Goal: Book appointment/travel/reservation

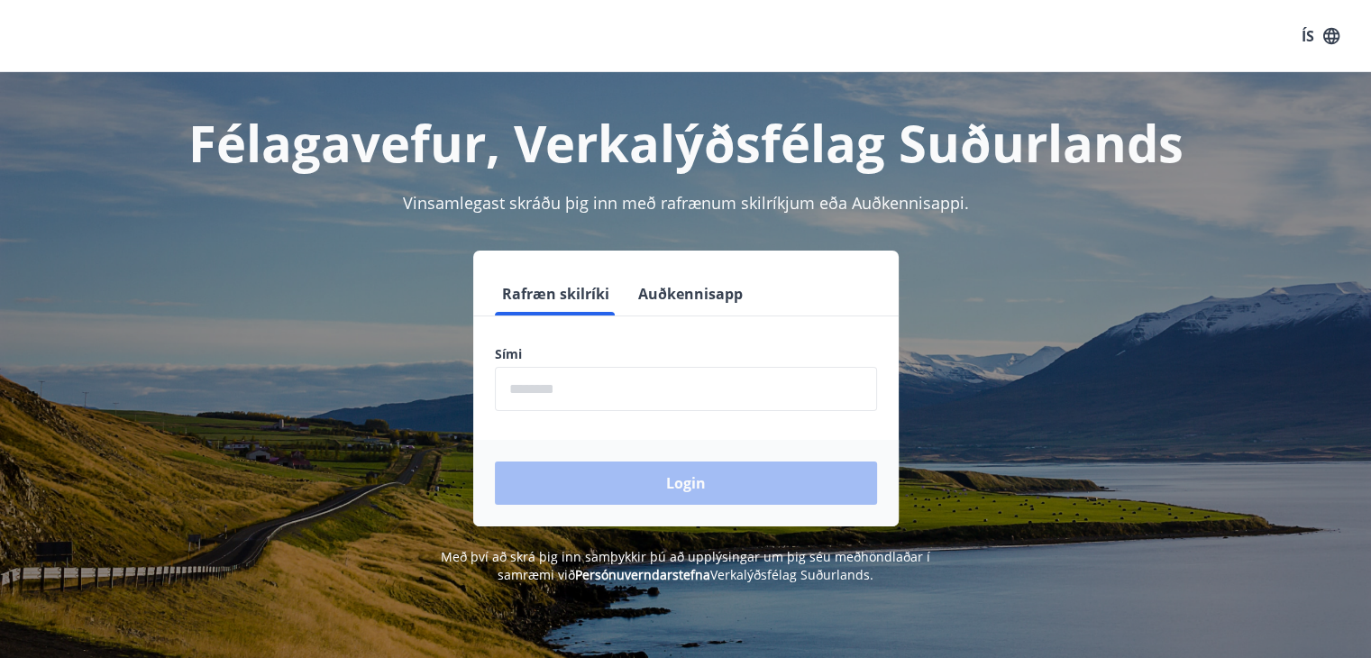
click at [684, 358] on label "Sími" at bounding box center [686, 354] width 382 height 18
click at [548, 361] on label "Sími" at bounding box center [686, 354] width 382 height 18
click at [556, 387] on input "phone" at bounding box center [686, 389] width 382 height 44
type input "********"
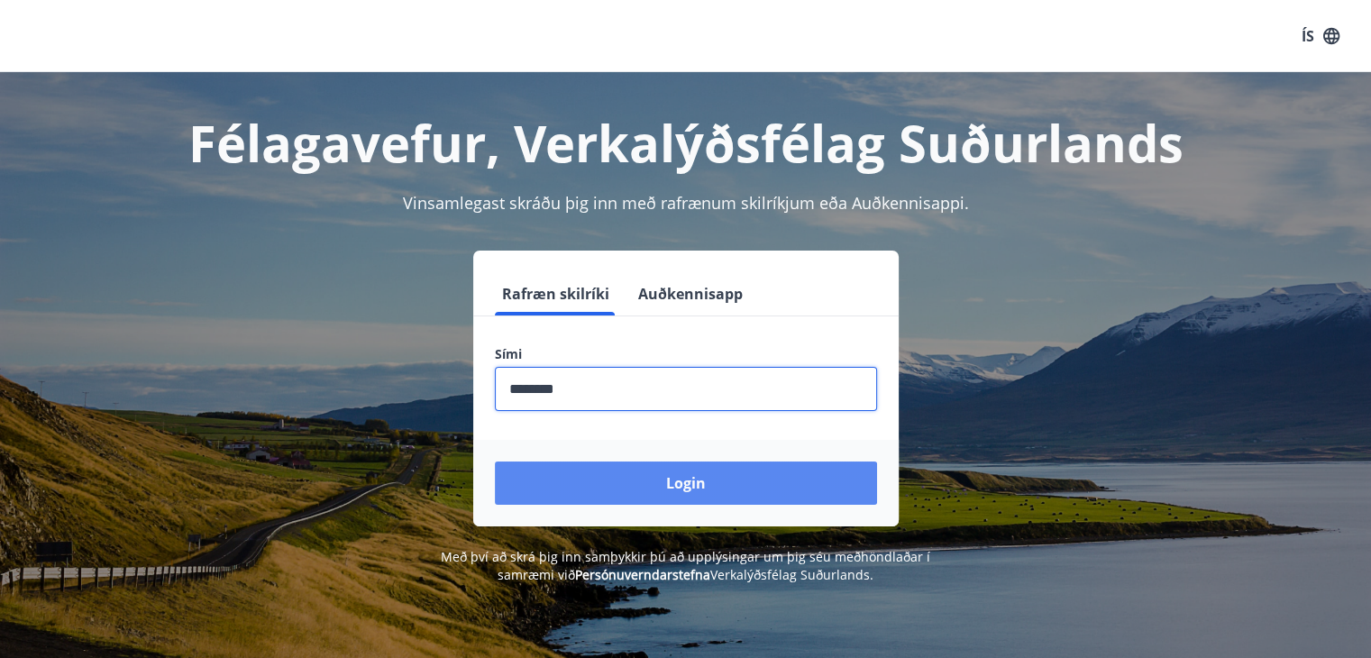
click at [659, 500] on button "Login" at bounding box center [686, 482] width 382 height 43
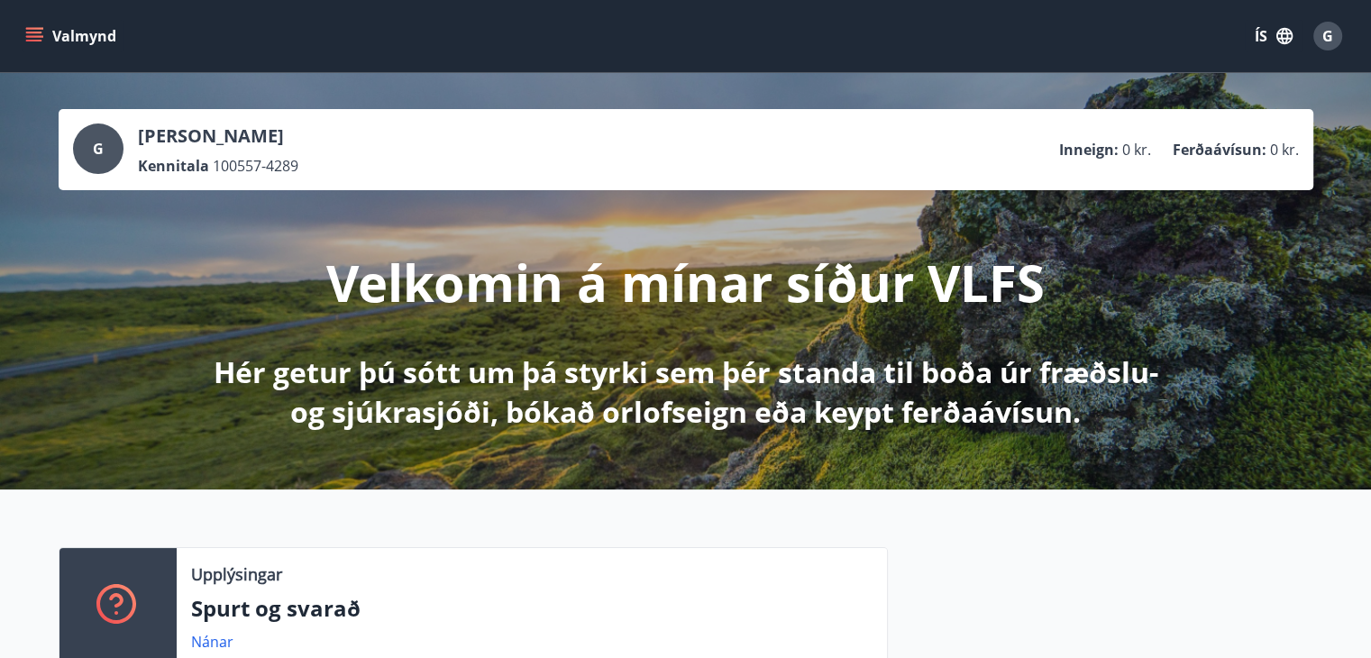
click at [1256, 301] on div "[PERSON_NAME] Kennitala 100557-4289 Inneign : 0 kr. Ferðaávísun : 0 kr. Velkomi…" at bounding box center [685, 281] width 1371 height 416
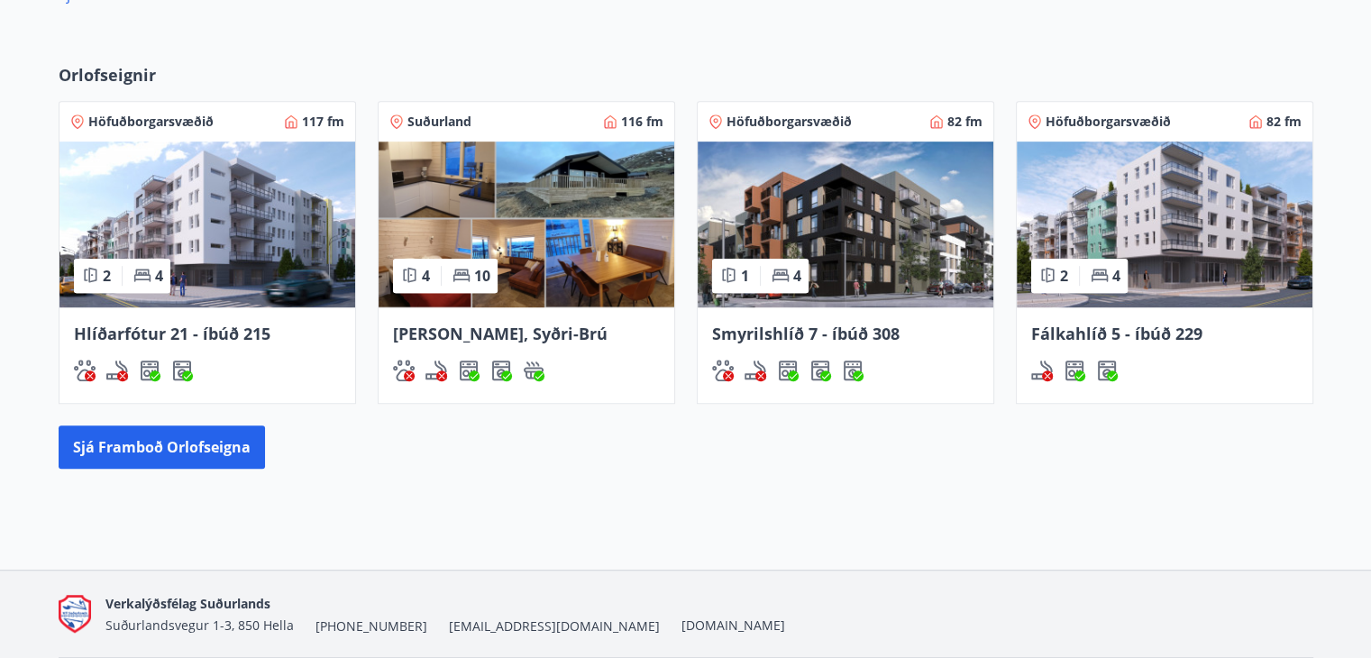
scroll to position [1084, 0]
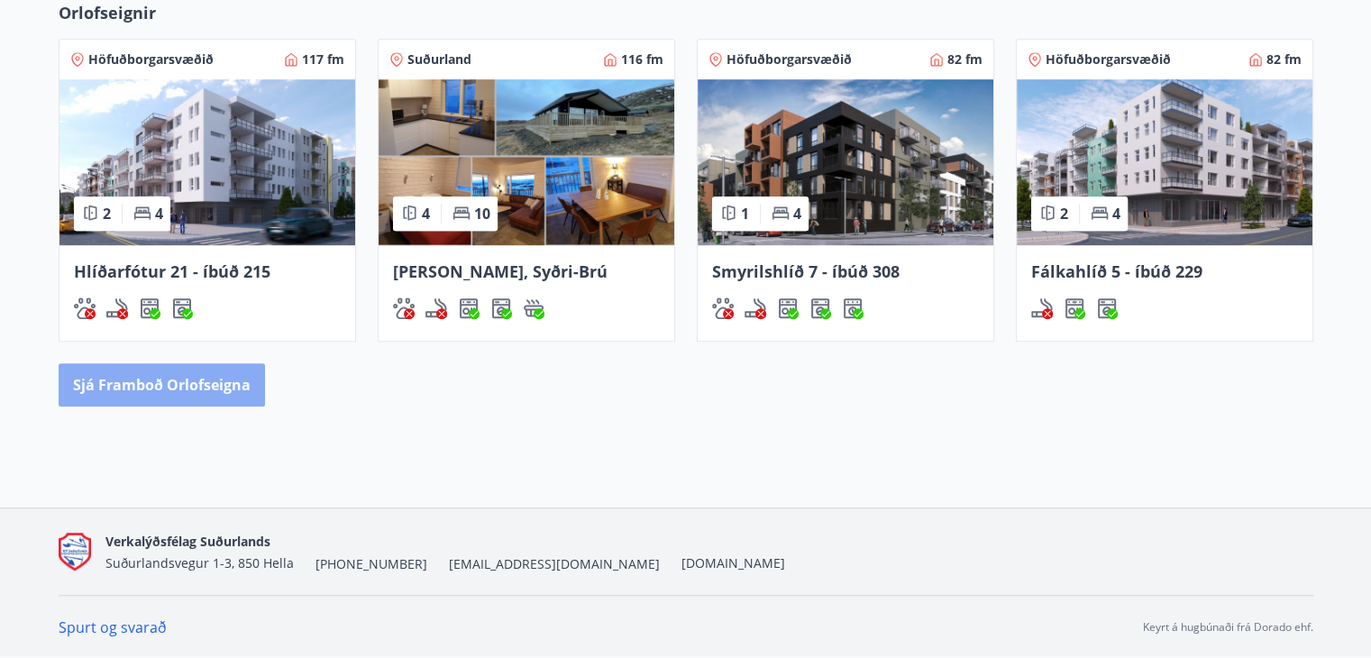
click at [196, 387] on button "Sjá framboð orlofseigna" at bounding box center [162, 384] width 206 height 43
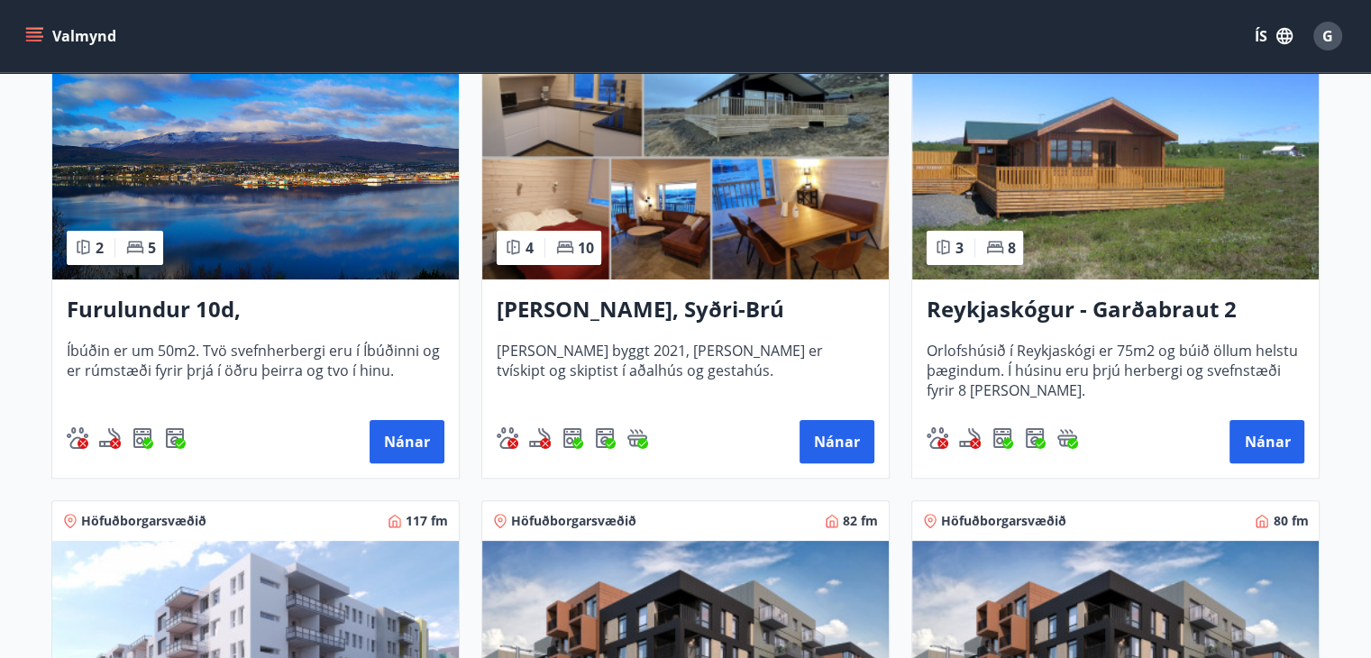
scroll to position [398, 0]
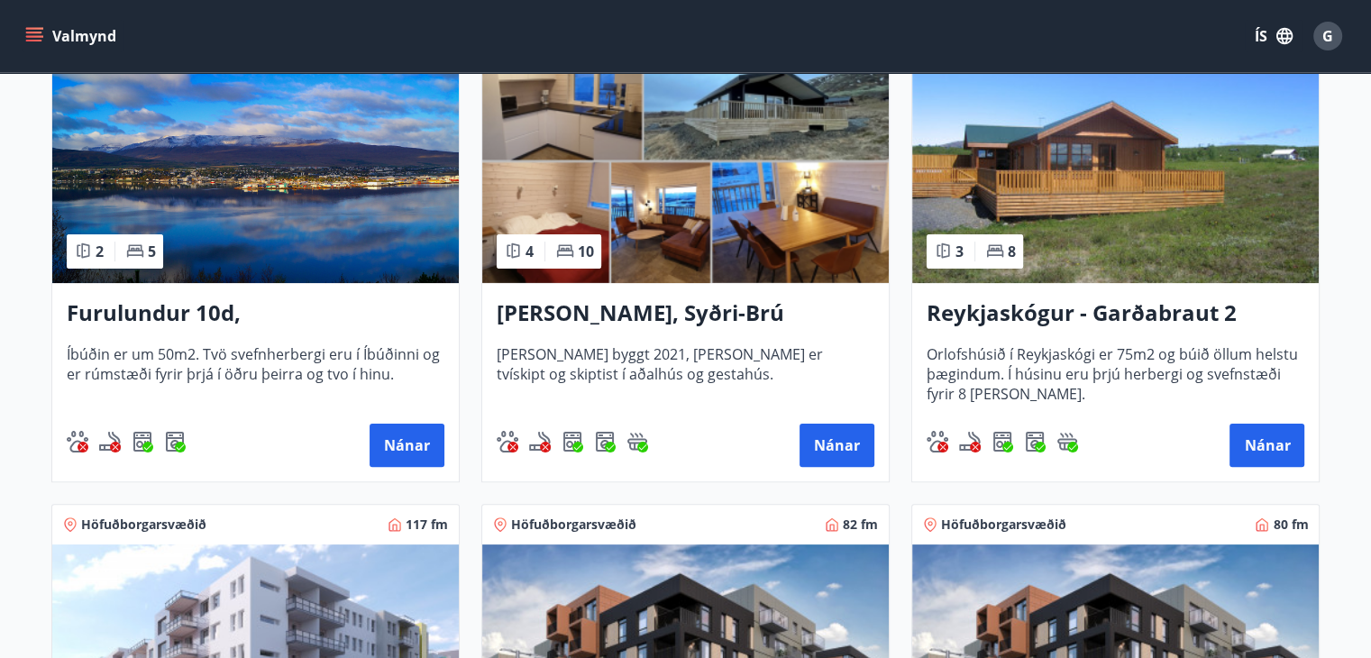
click at [1209, 178] on img at bounding box center [1115, 169] width 406 height 227
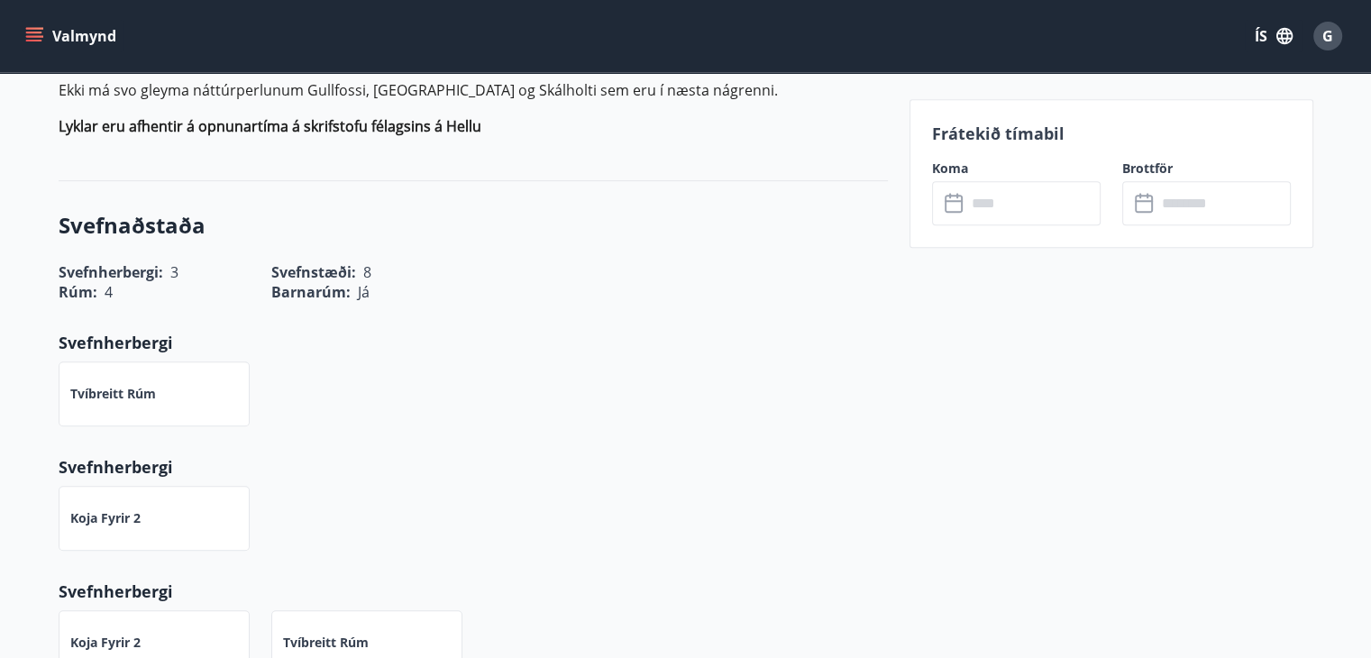
scroll to position [196, 0]
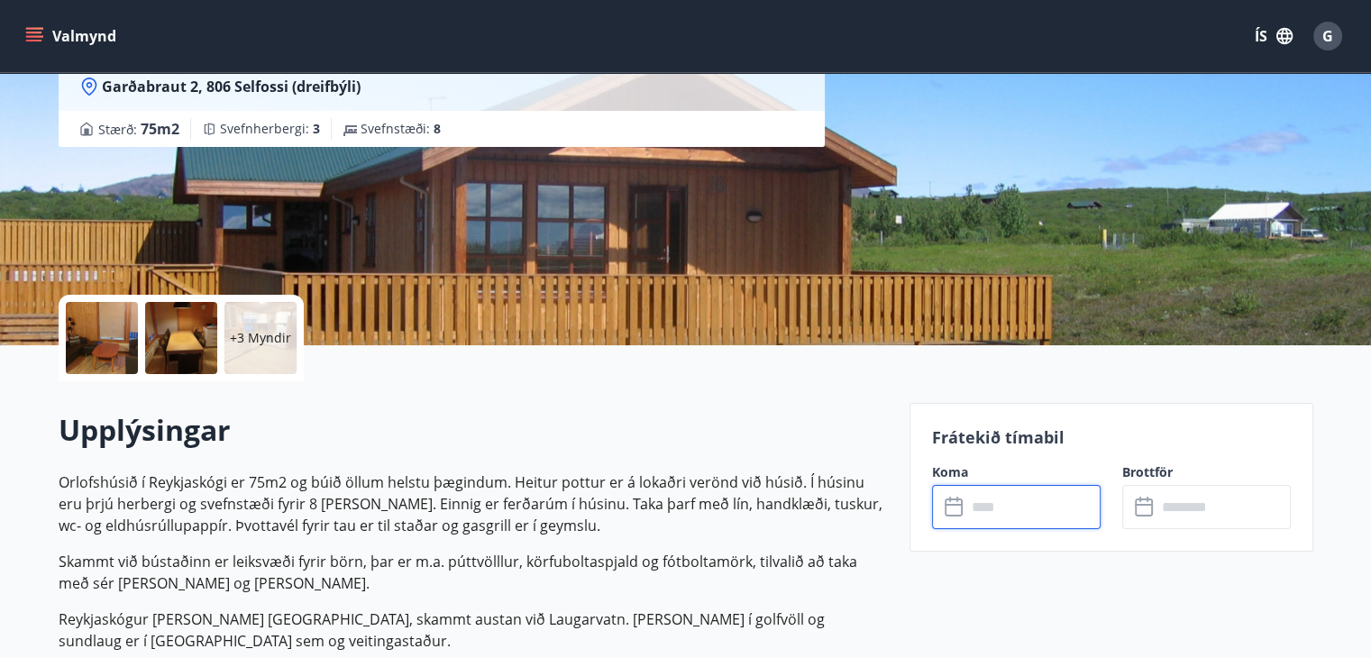
click at [1003, 511] on input "text" at bounding box center [1033, 507] width 134 height 44
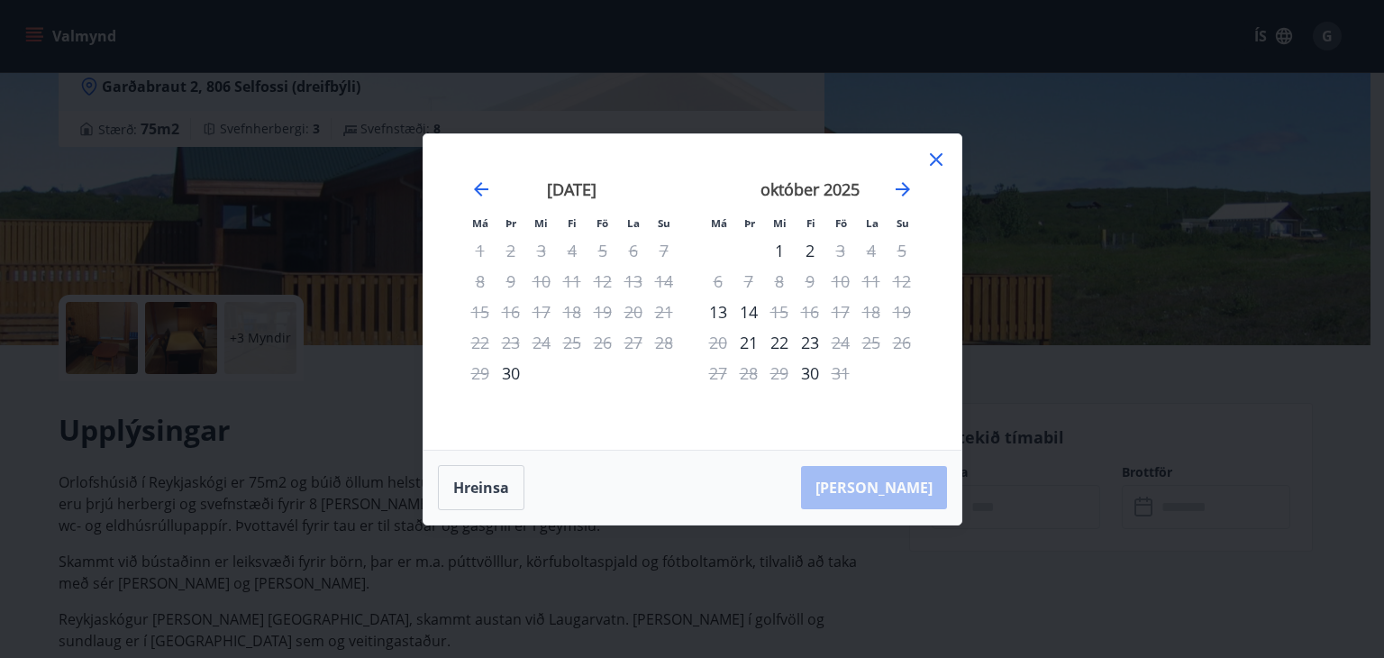
click at [937, 160] on icon at bounding box center [936, 159] width 13 height 13
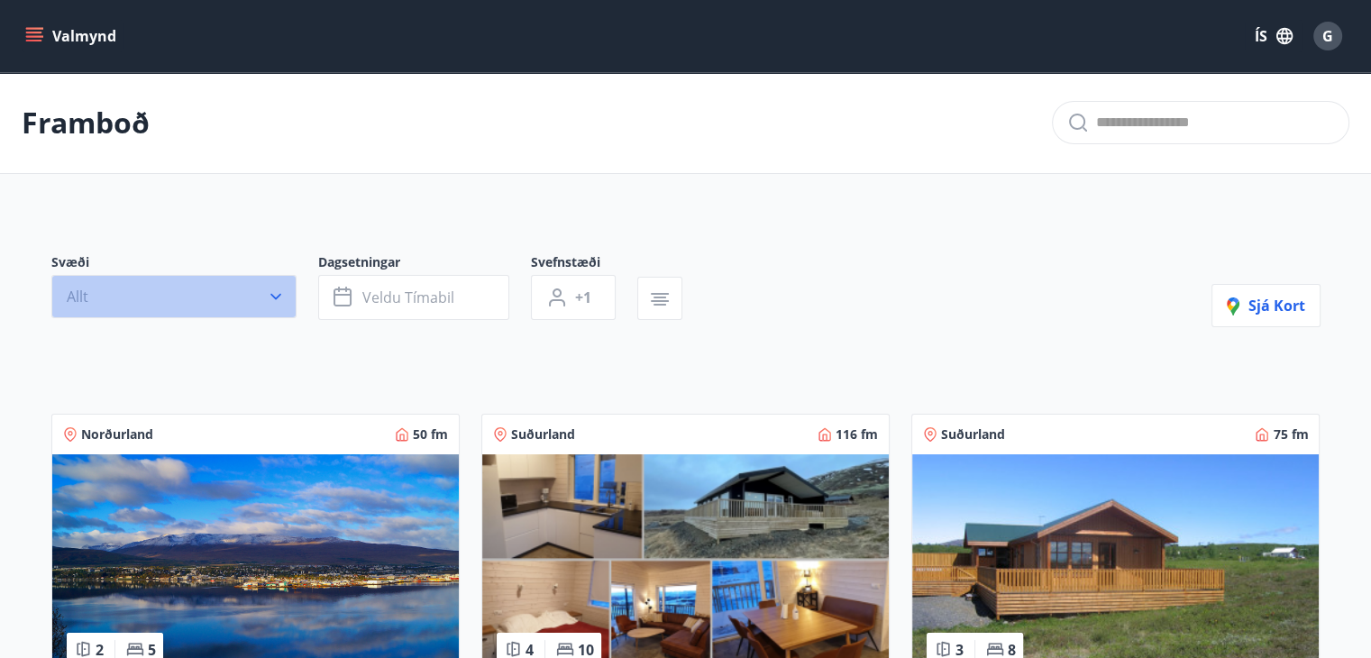
click at [245, 292] on button "Allt" at bounding box center [173, 296] width 245 height 43
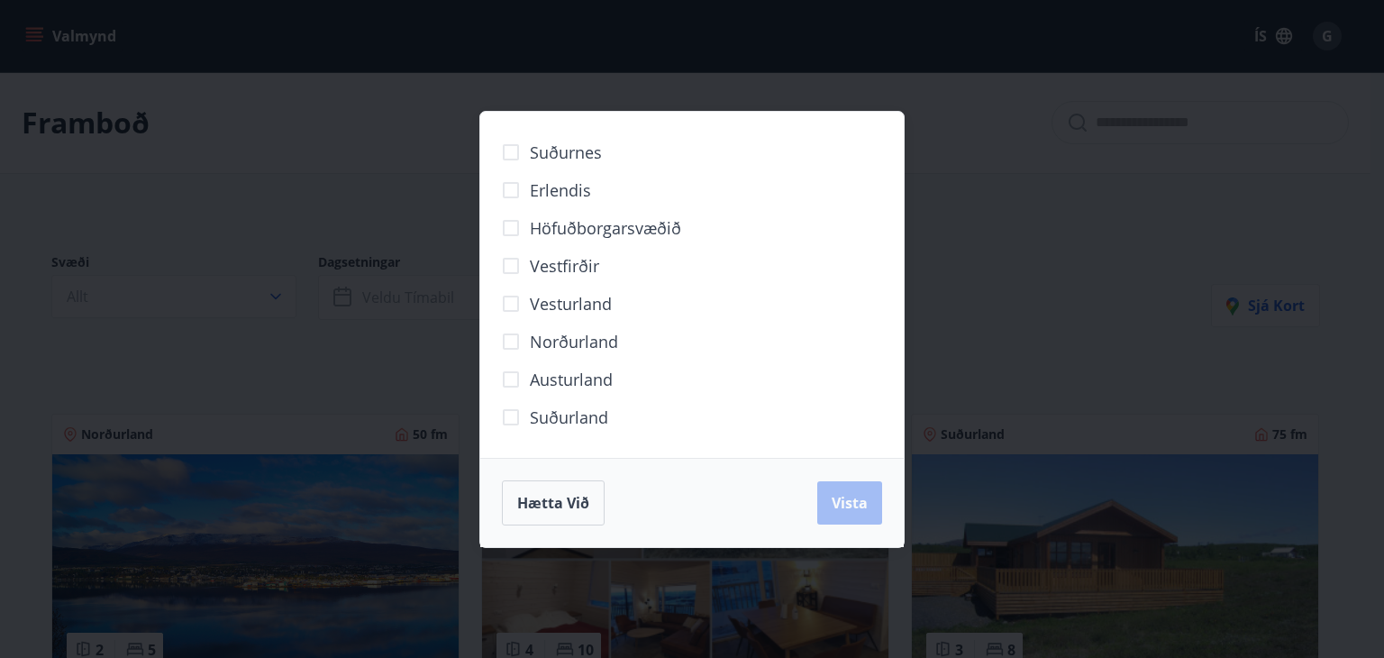
click at [576, 474] on div "Hætta við Vista" at bounding box center [692, 502] width 424 height 89
click at [579, 498] on span "Hætta við" at bounding box center [553, 503] width 72 height 20
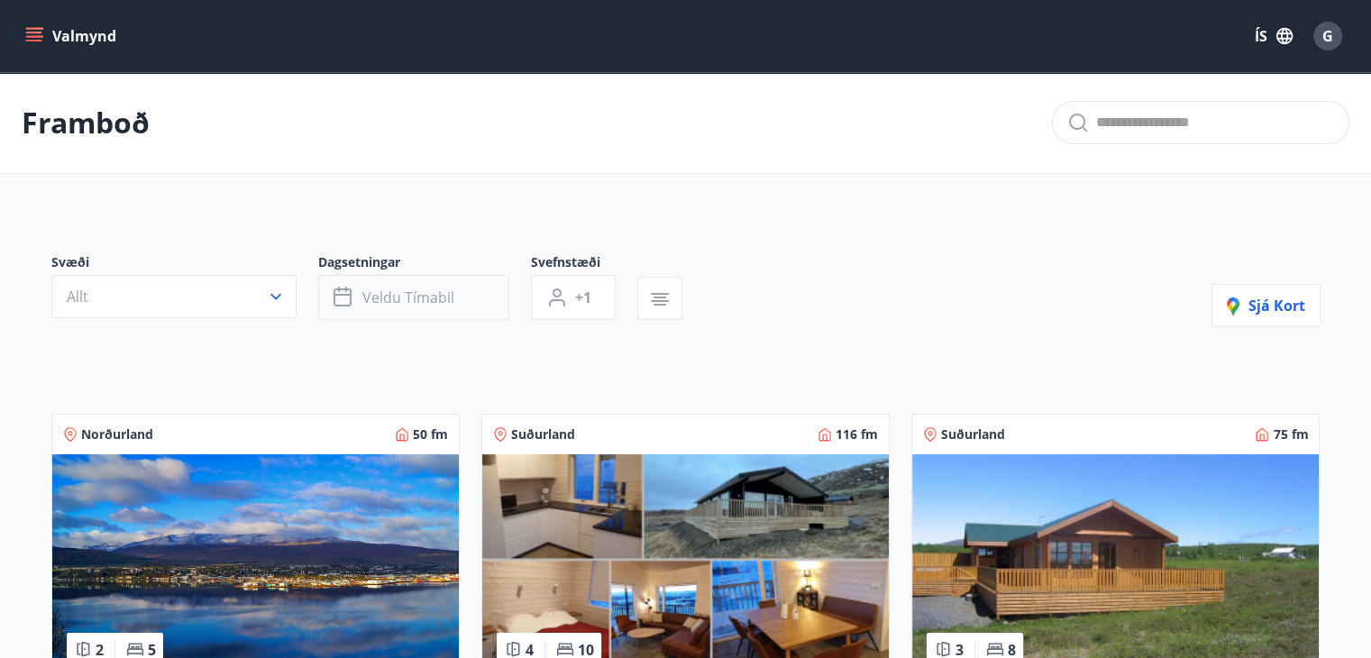
click at [431, 307] on button "Veldu tímabil" at bounding box center [413, 297] width 191 height 45
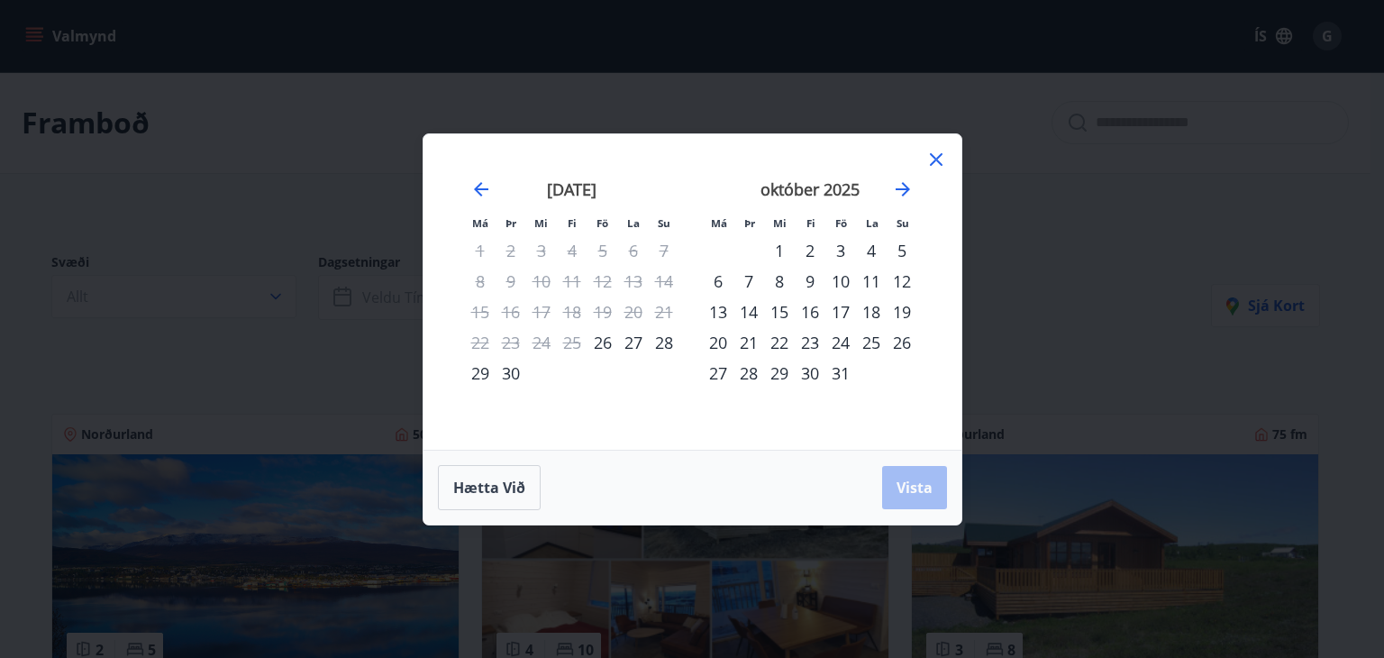
click at [812, 348] on div "23" at bounding box center [810, 342] width 31 height 31
click at [720, 375] on div "27" at bounding box center [718, 373] width 31 height 31
click at [923, 488] on span "Vista" at bounding box center [915, 488] width 36 height 20
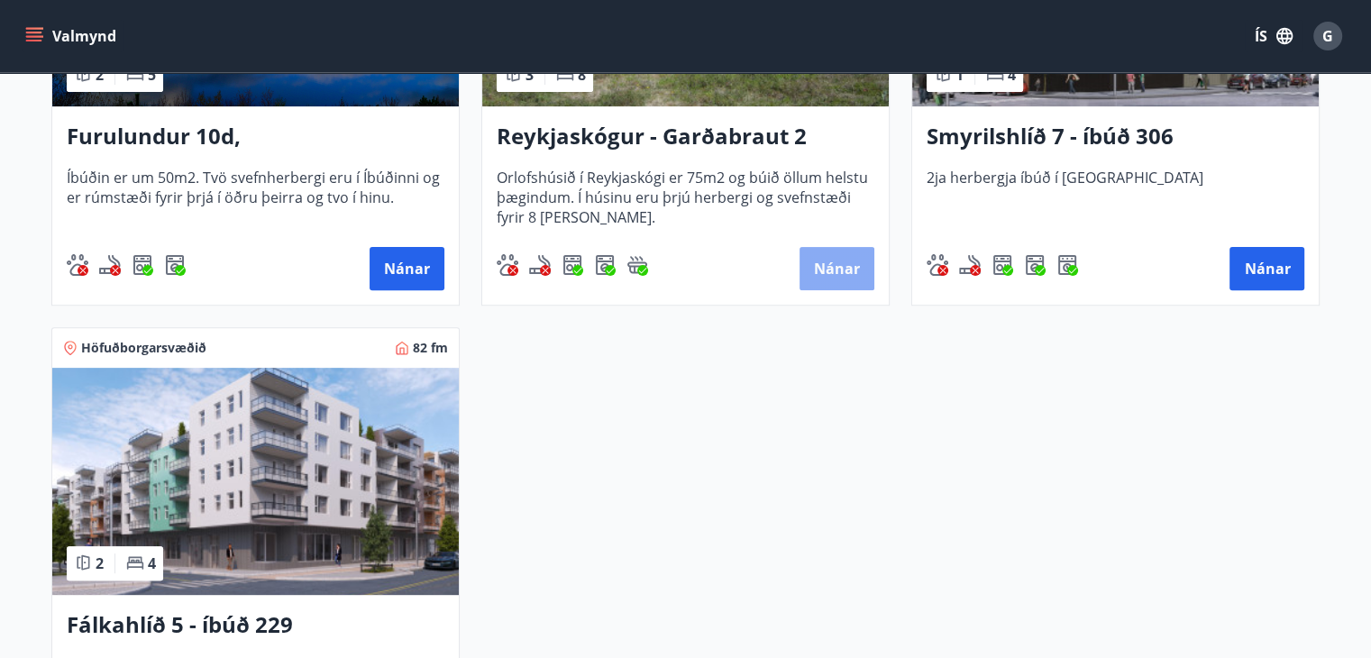
click at [841, 263] on button "Nánar" at bounding box center [836, 268] width 75 height 43
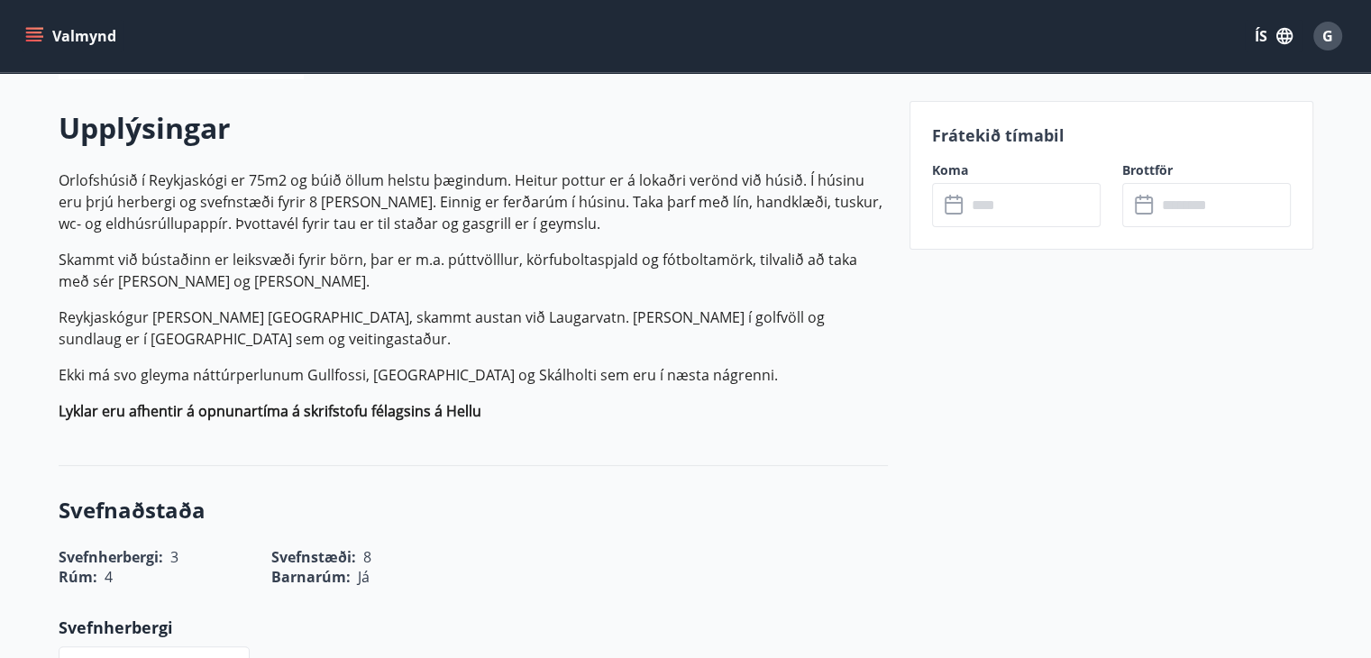
scroll to position [497, 0]
drag, startPoint x: 1025, startPoint y: 196, endPoint x: 1032, endPoint y: 158, distance: 38.5
click at [1032, 158] on div "Frátekið tímabil Koma ​ ​ Brottför ​ ​" at bounding box center [1111, 175] width 404 height 149
click at [1031, 209] on input "text" at bounding box center [1033, 205] width 134 height 44
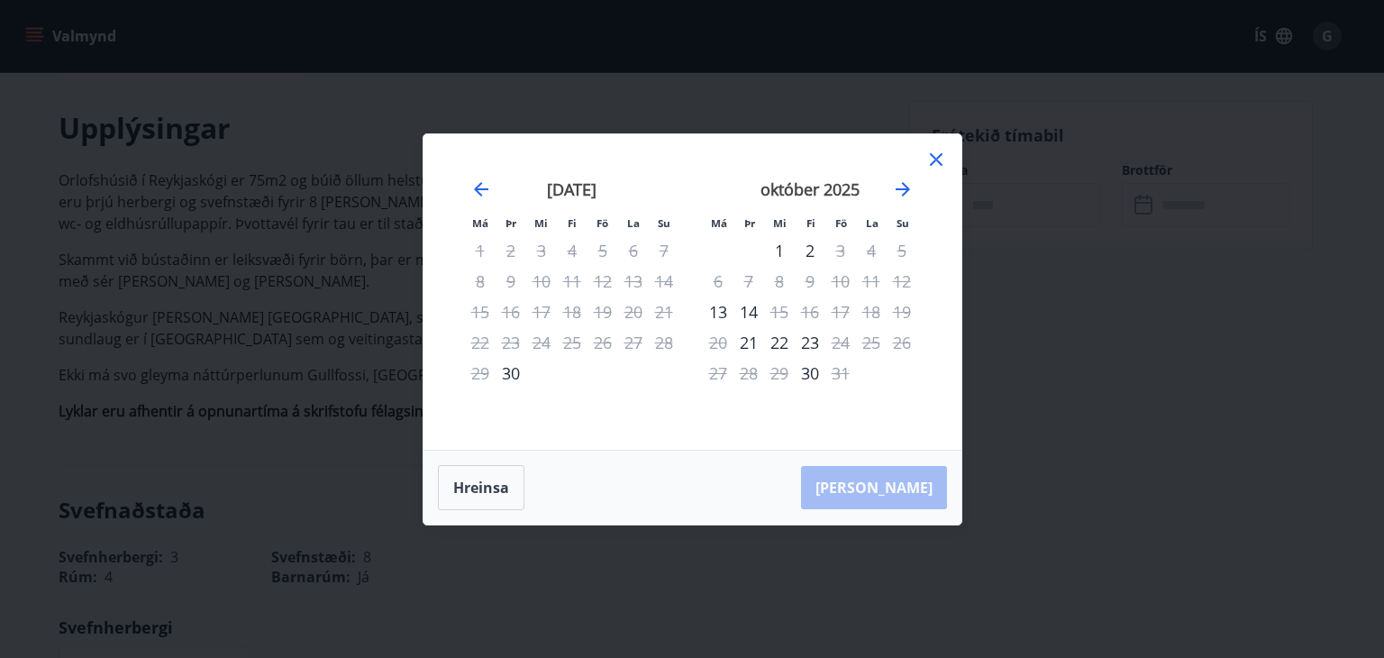
click at [941, 156] on icon at bounding box center [937, 160] width 22 height 22
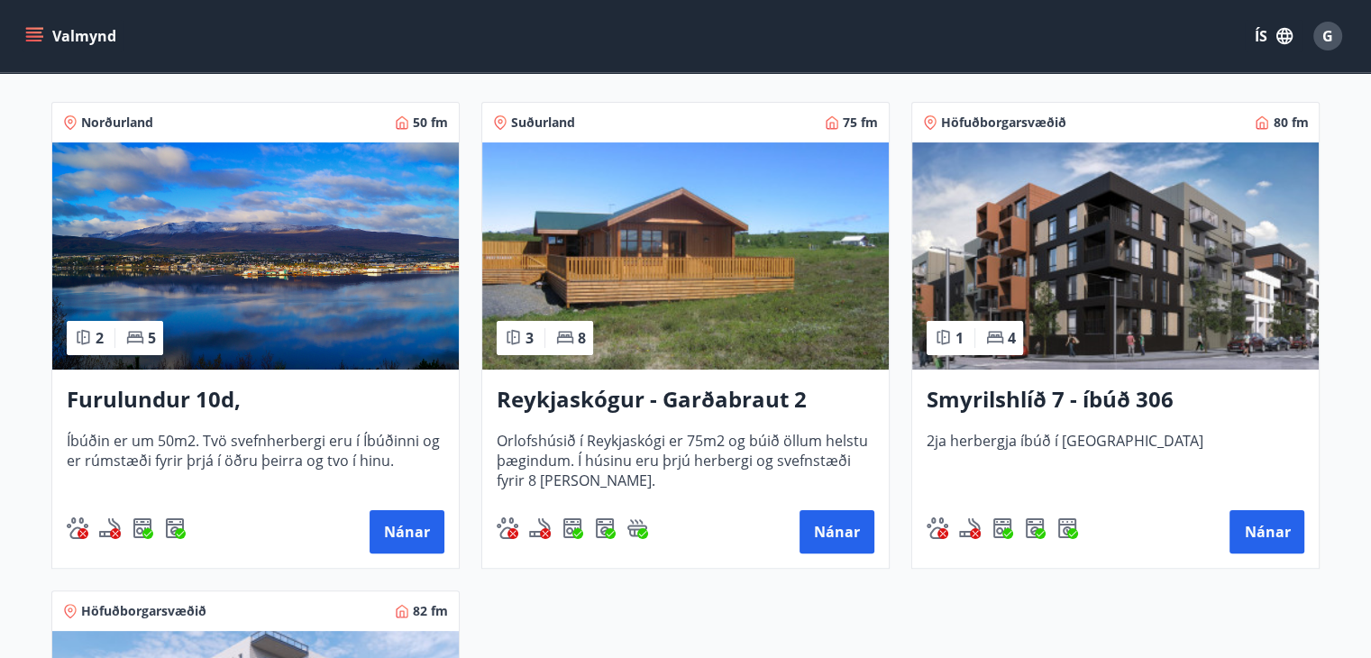
scroll to position [313, 0]
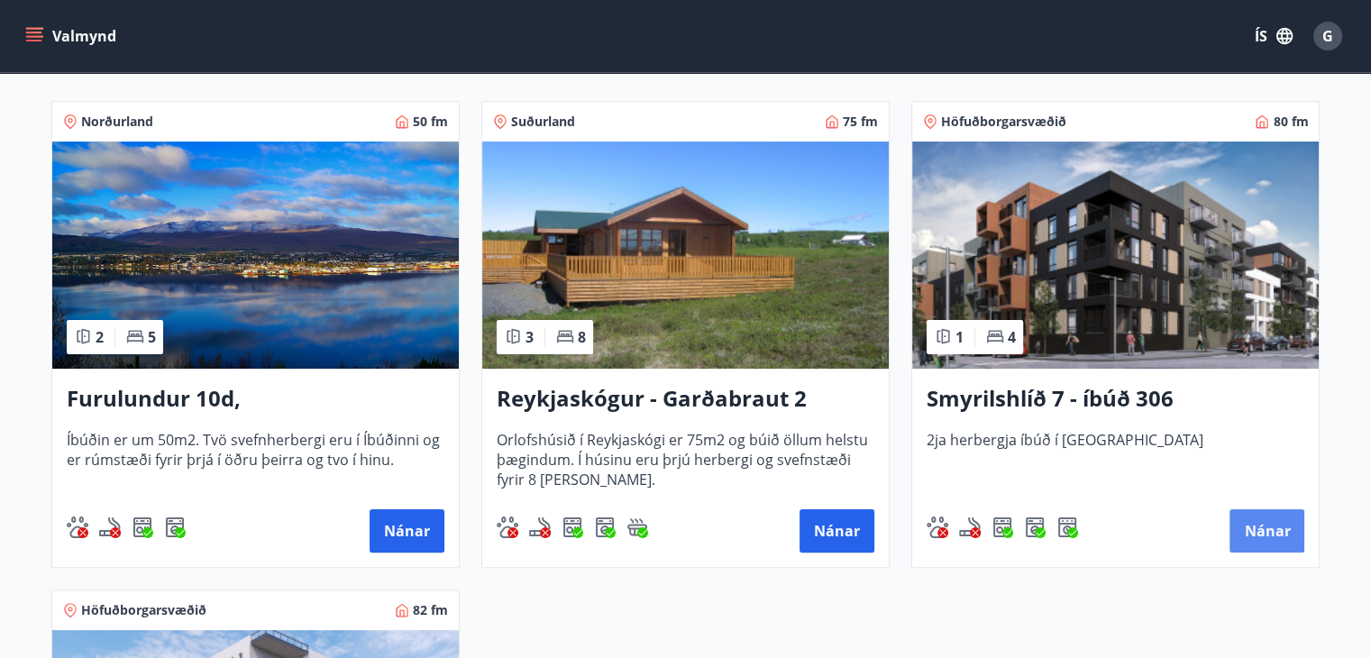
click at [1261, 528] on button "Nánar" at bounding box center [1266, 530] width 75 height 43
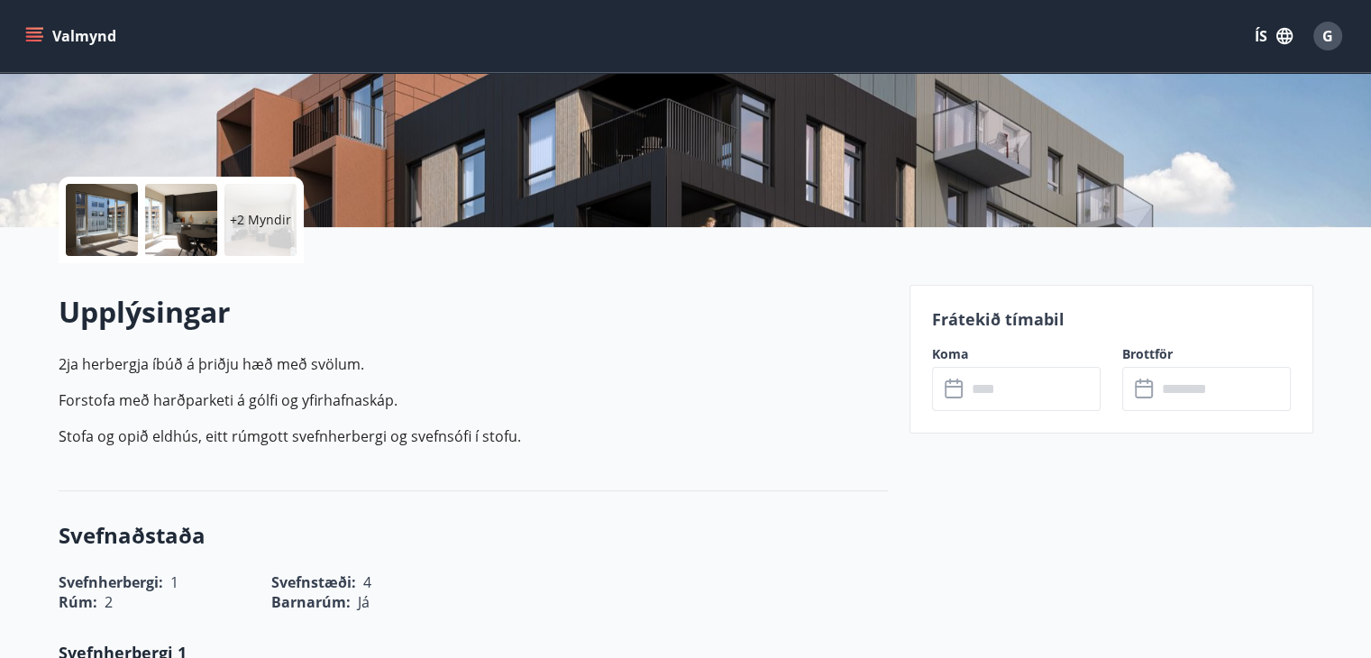
scroll to position [320, 0]
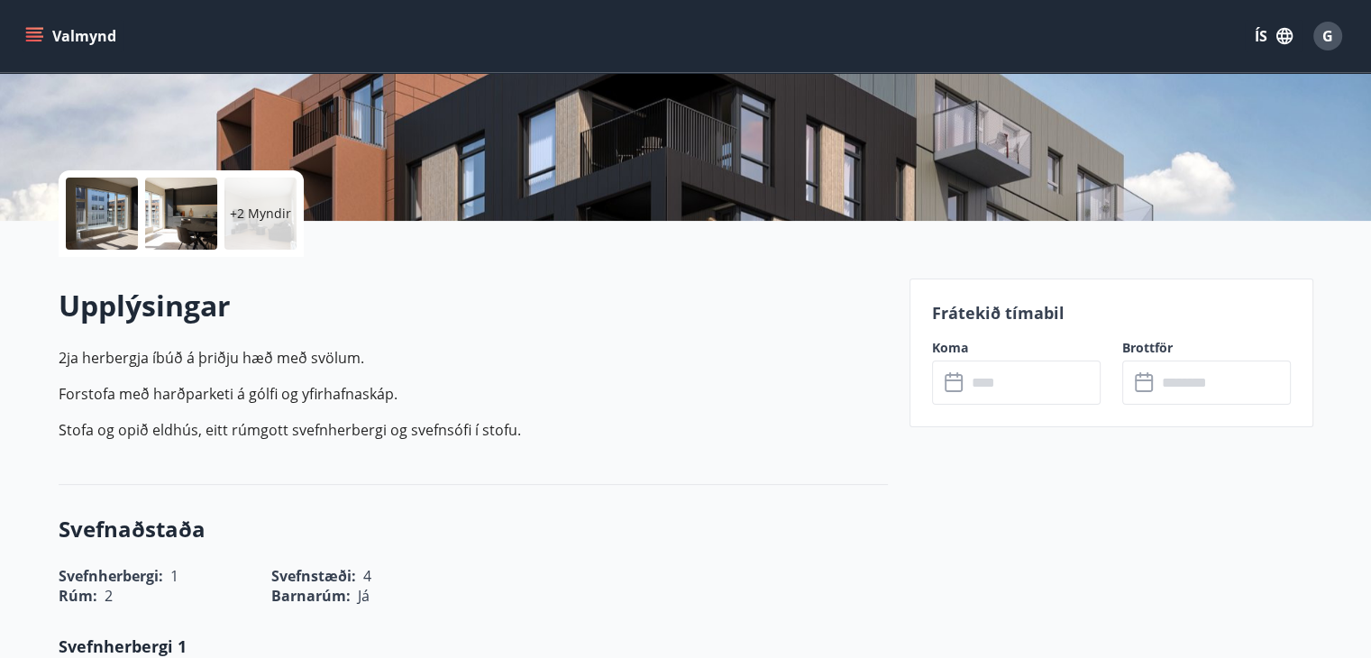
click at [1038, 374] on input "text" at bounding box center [1033, 382] width 134 height 44
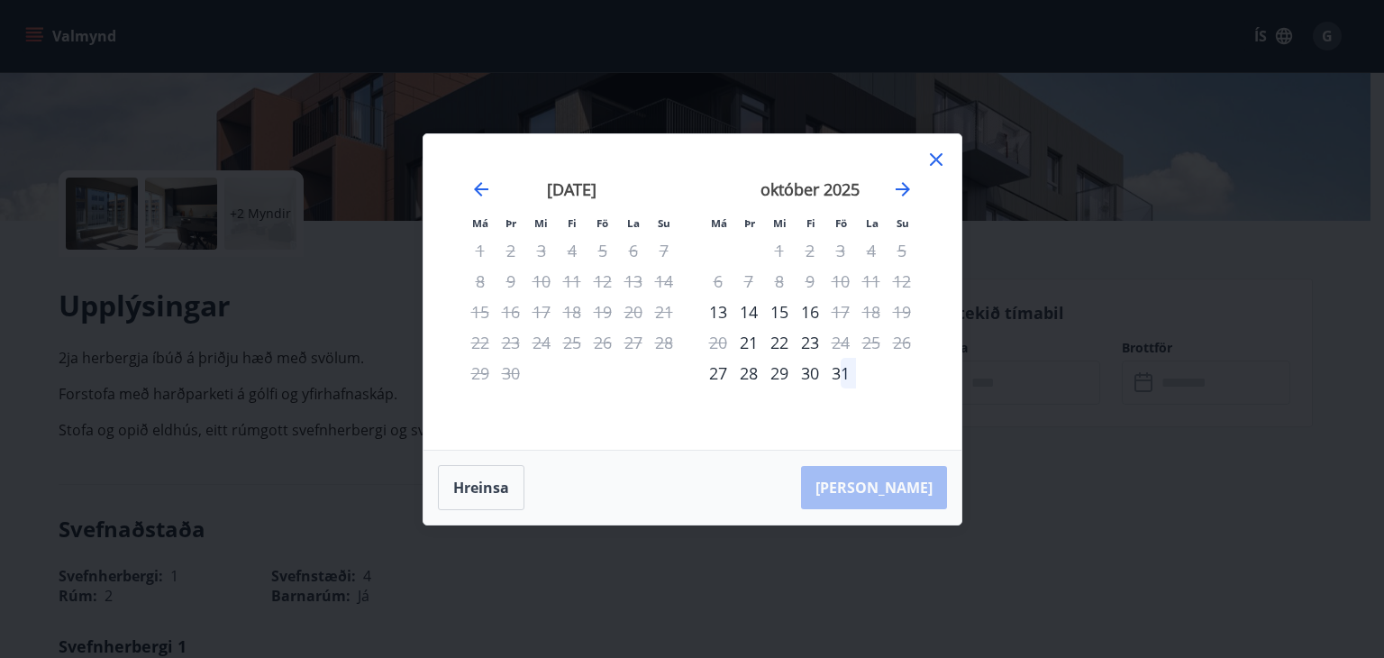
click at [931, 169] on icon at bounding box center [937, 160] width 22 height 22
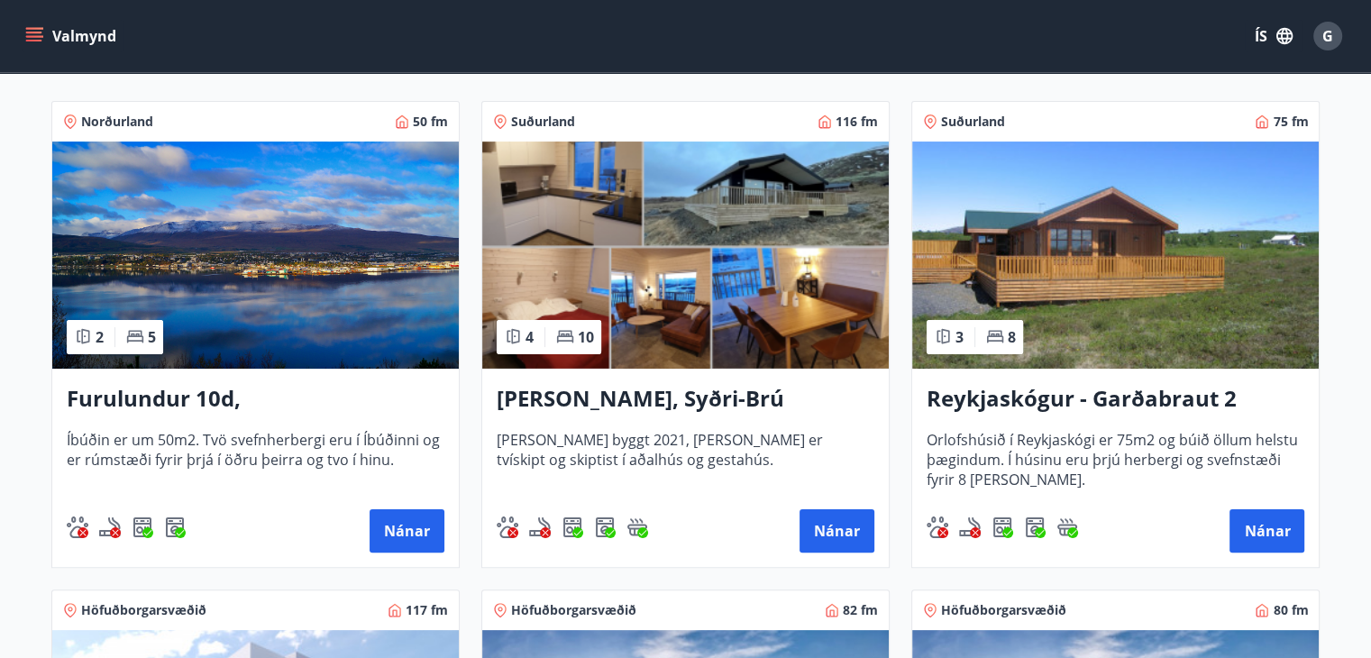
scroll to position [189, 0]
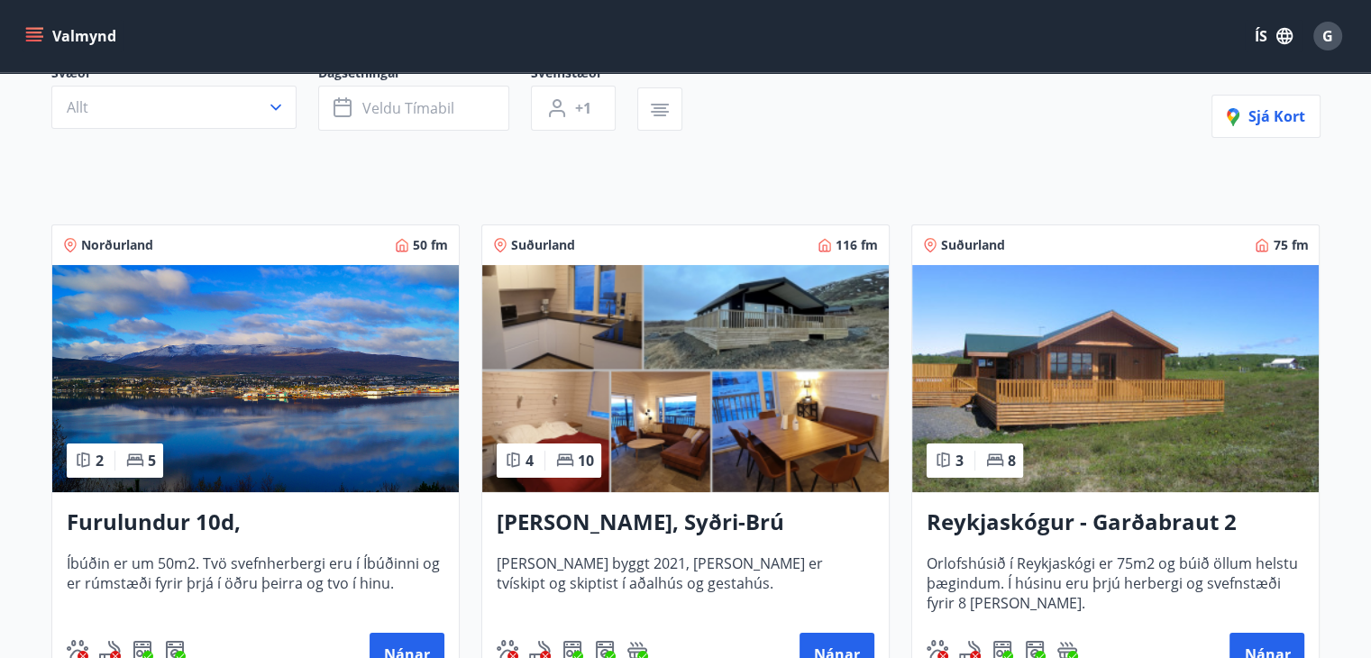
click at [663, 380] on img at bounding box center [685, 378] width 406 height 227
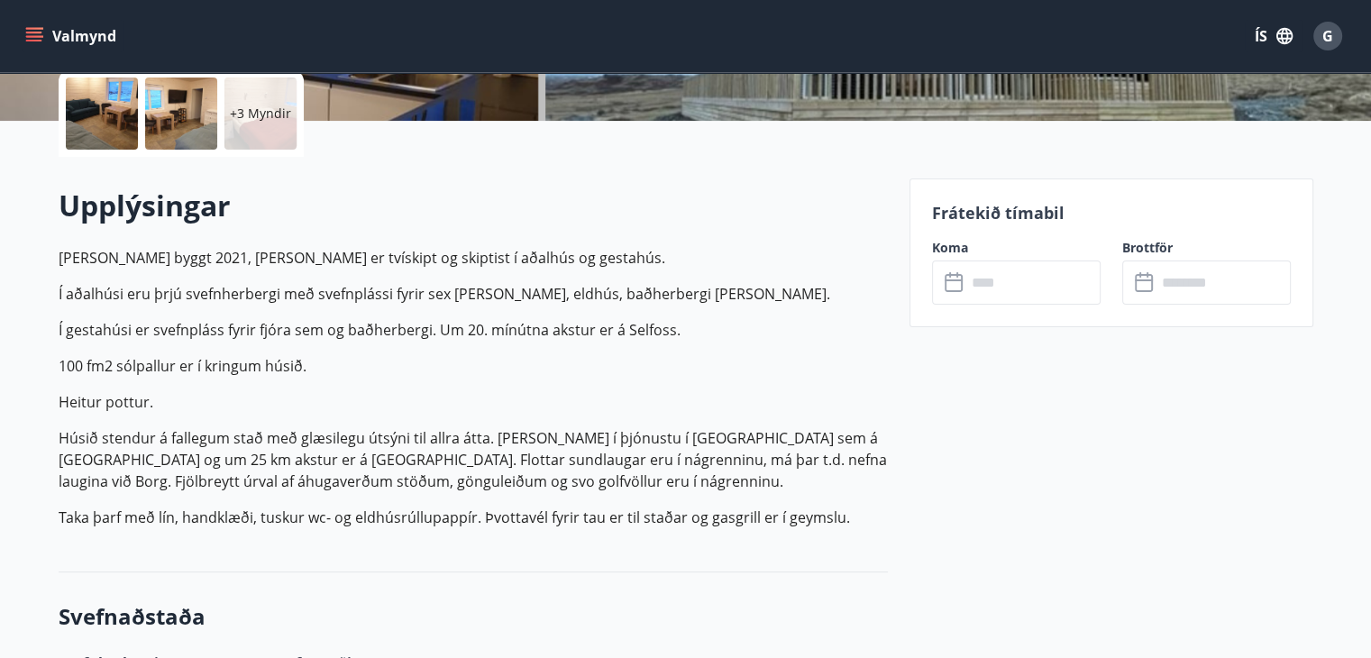
scroll to position [424, 0]
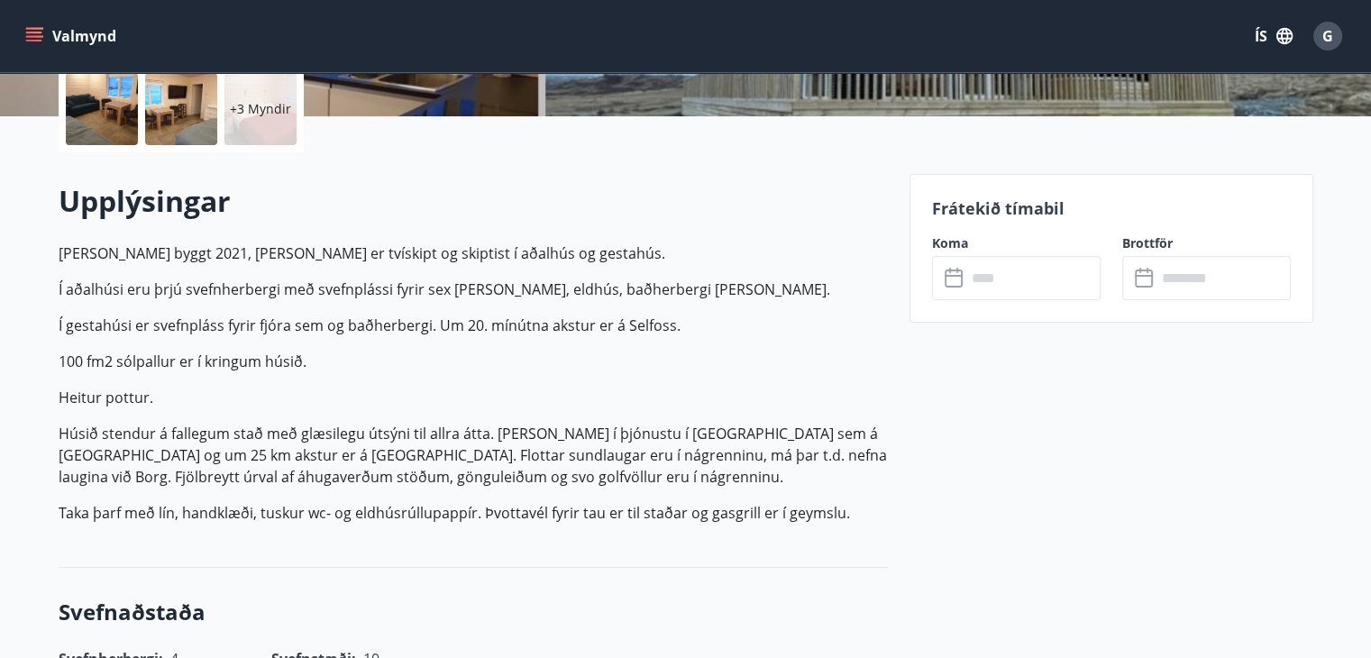
click at [1044, 285] on input "text" at bounding box center [1033, 278] width 134 height 44
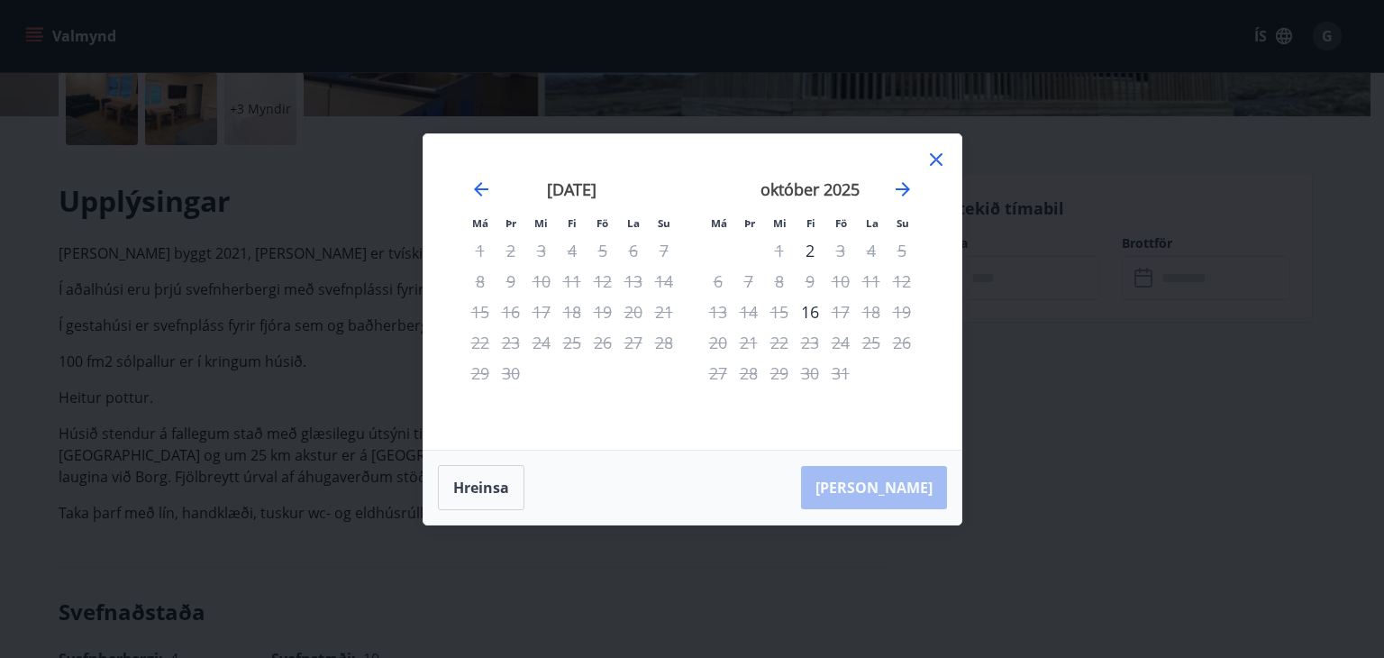
click at [947, 169] on div "Má Þr Mi Fi Fö La Su Má Þr Mi Fi Fö La Su [DATE] 1 2 3 4 5 6 7 8 9 10 11 12 13 …" at bounding box center [693, 291] width 538 height 315
click at [937, 158] on icon at bounding box center [936, 159] width 13 height 13
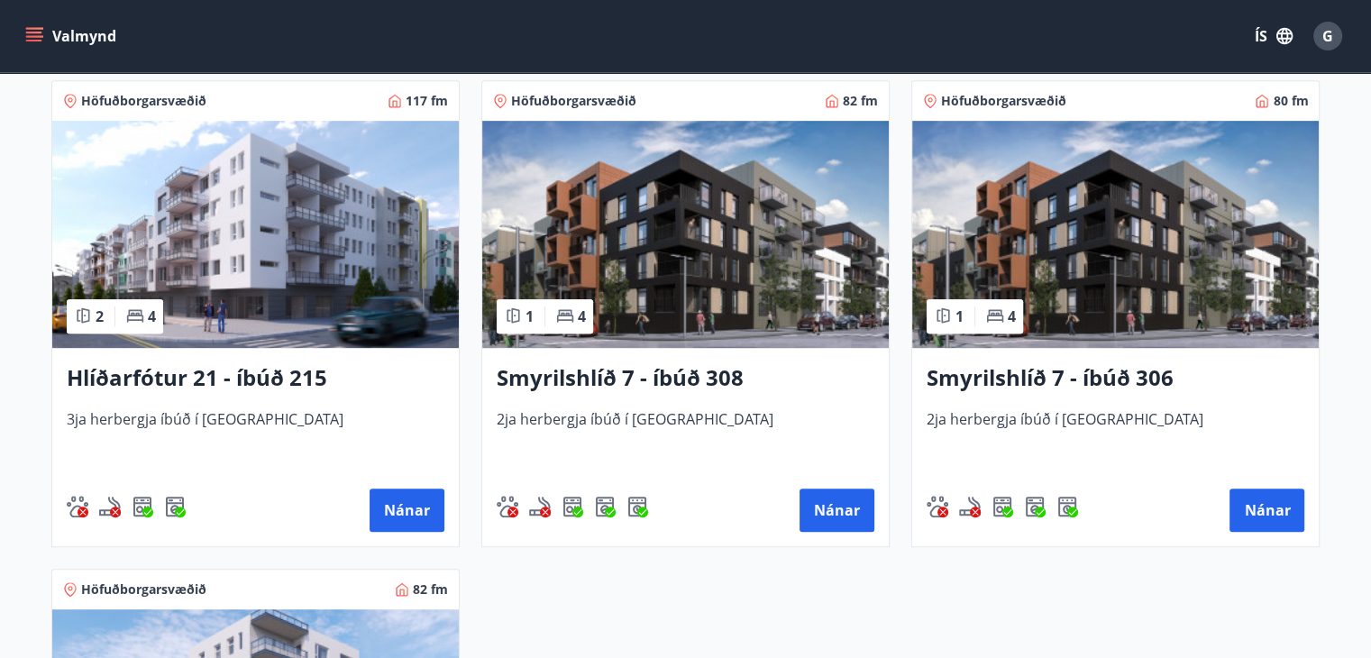
scroll to position [818, 0]
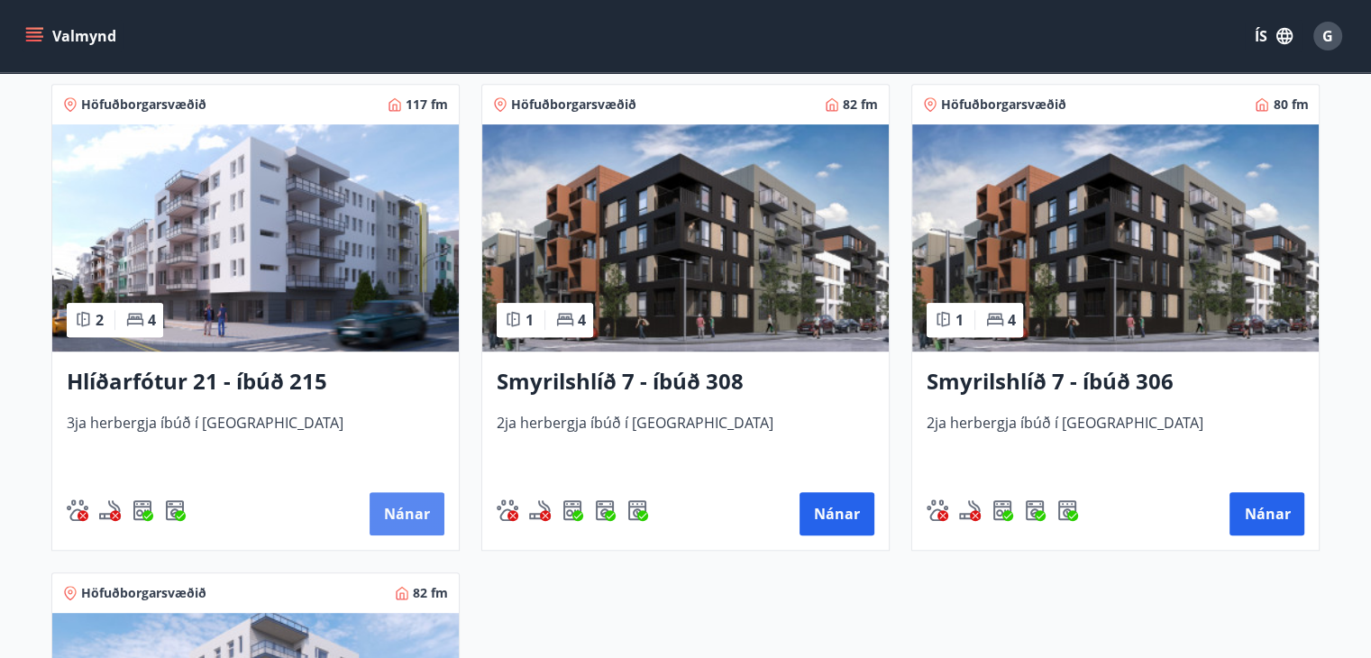
click at [418, 525] on button "Nánar" at bounding box center [407, 513] width 75 height 43
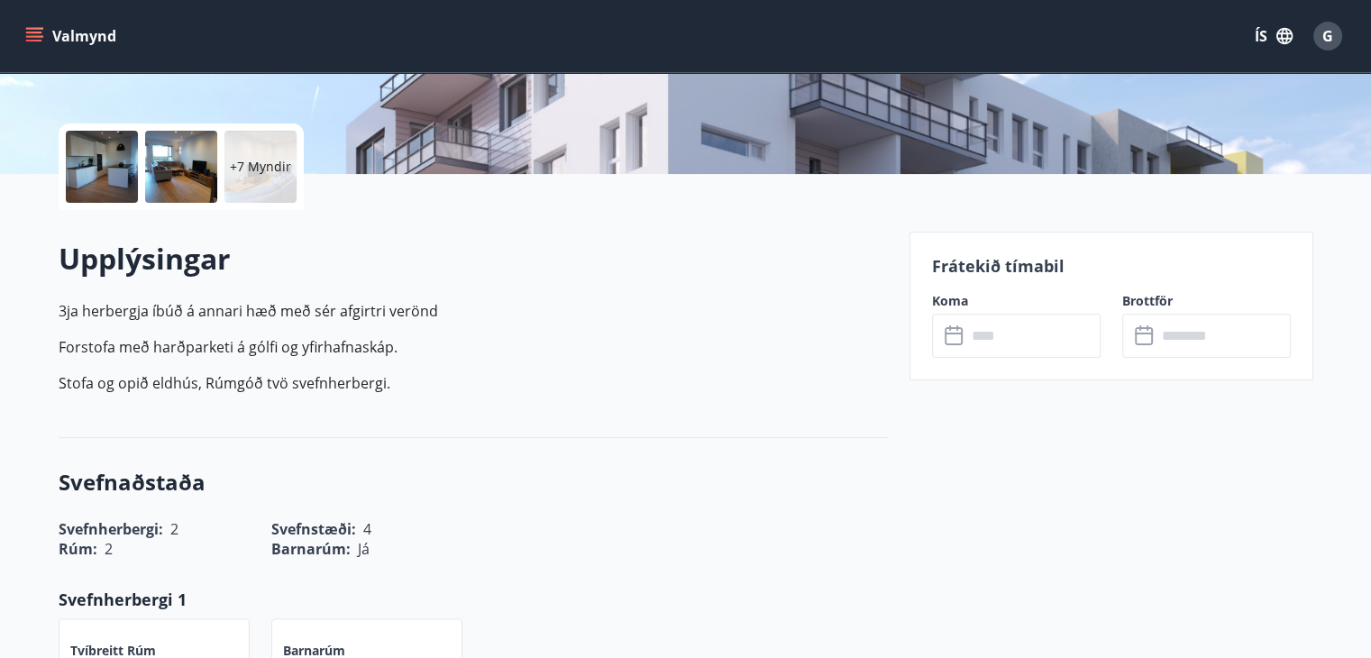
scroll to position [370, 0]
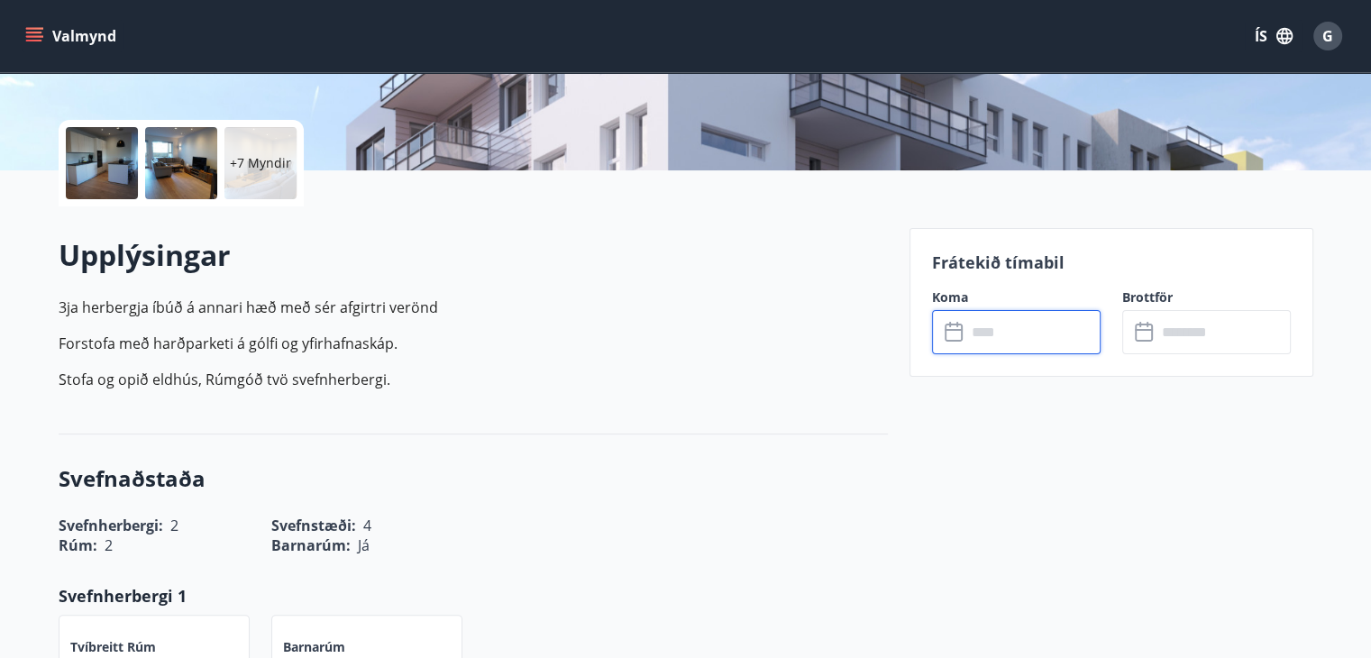
click at [1014, 326] on input "text" at bounding box center [1033, 332] width 134 height 44
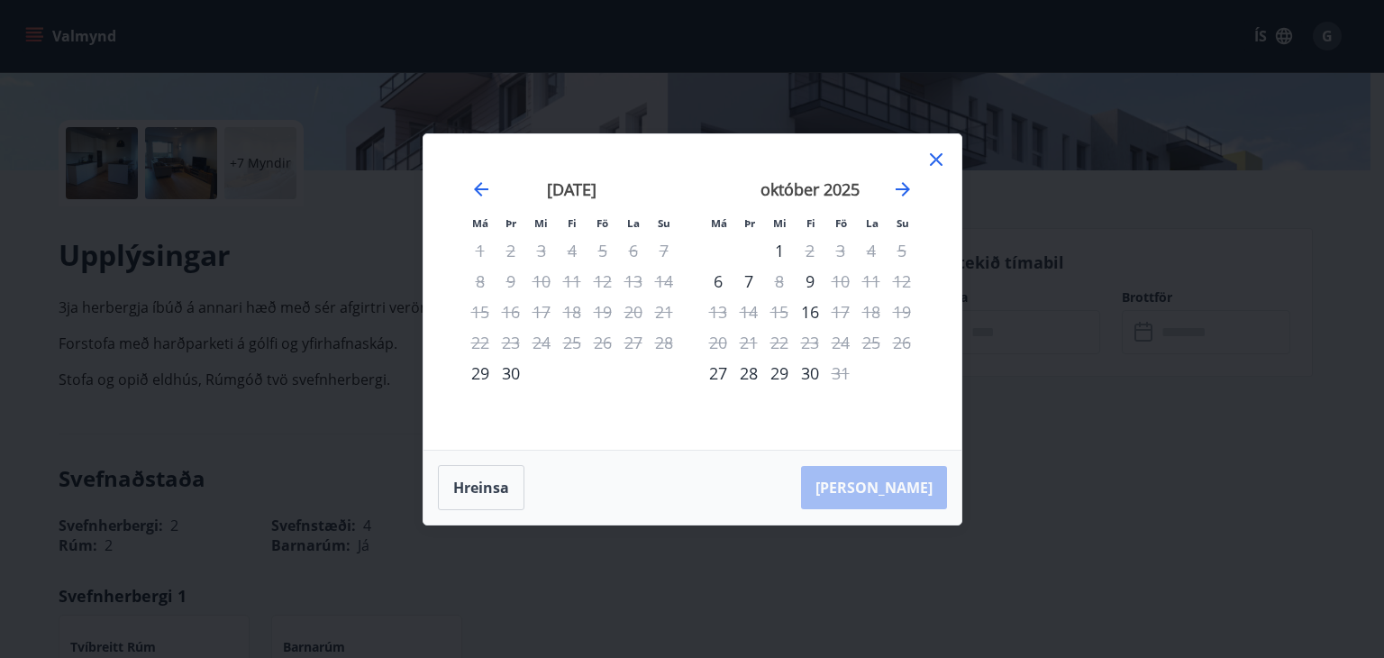
click at [936, 157] on icon at bounding box center [937, 160] width 22 height 22
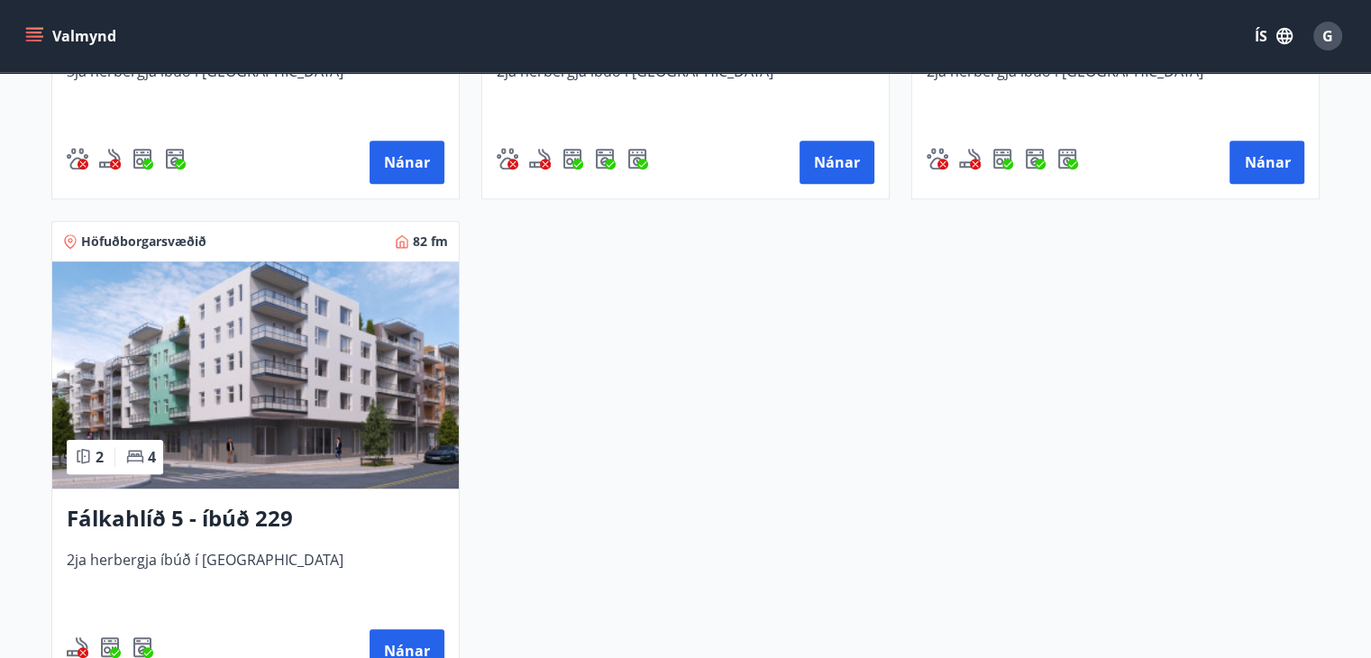
scroll to position [1193, 0]
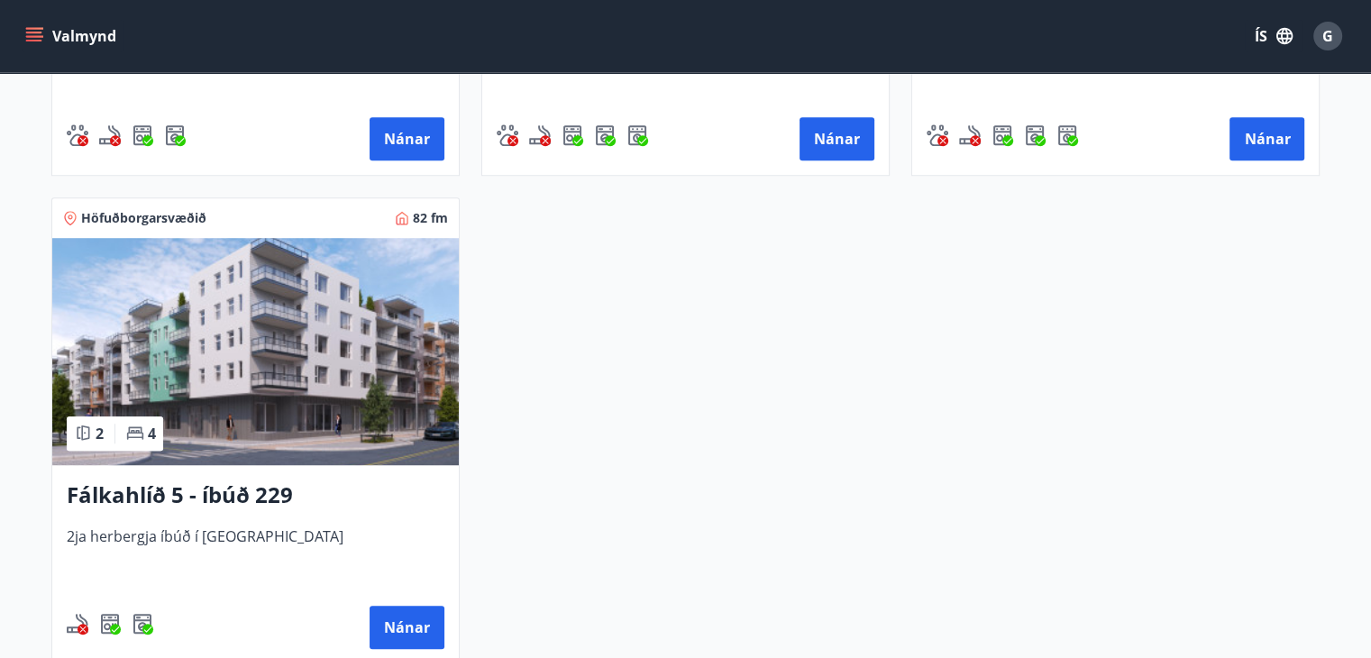
click at [303, 409] on img at bounding box center [255, 351] width 406 height 227
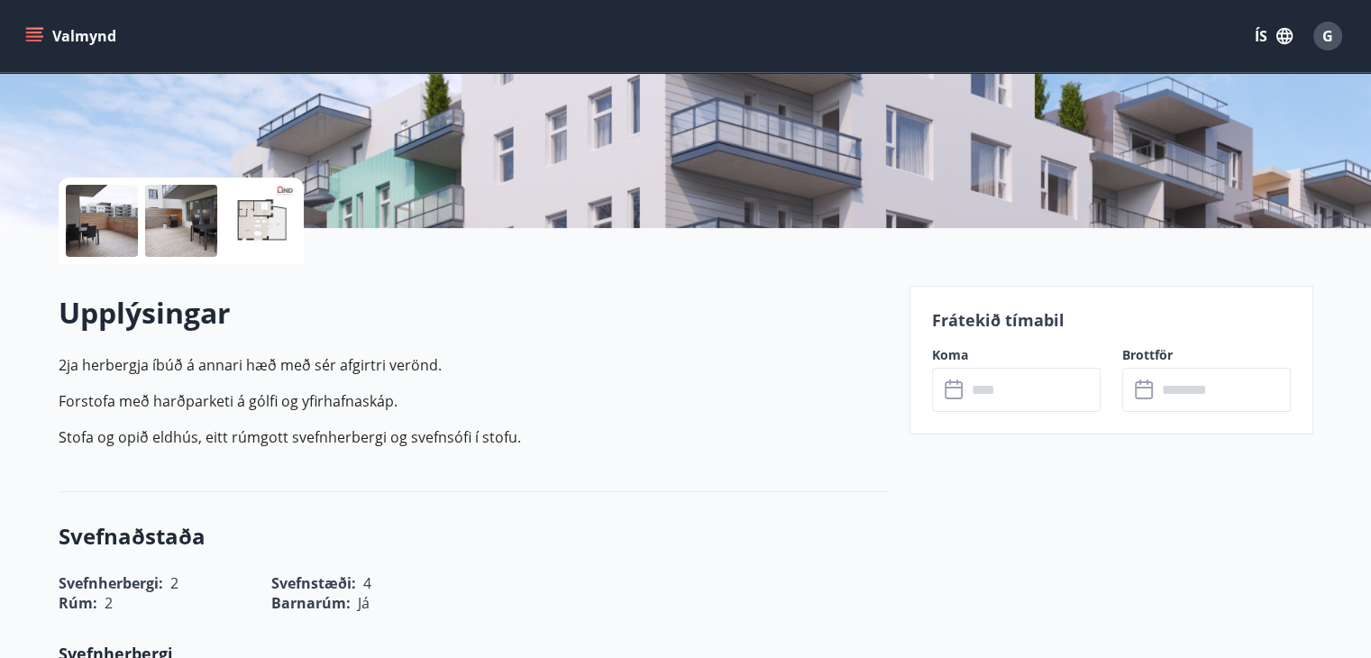
scroll to position [314, 0]
click at [1028, 398] on input "text" at bounding box center [1033, 389] width 134 height 44
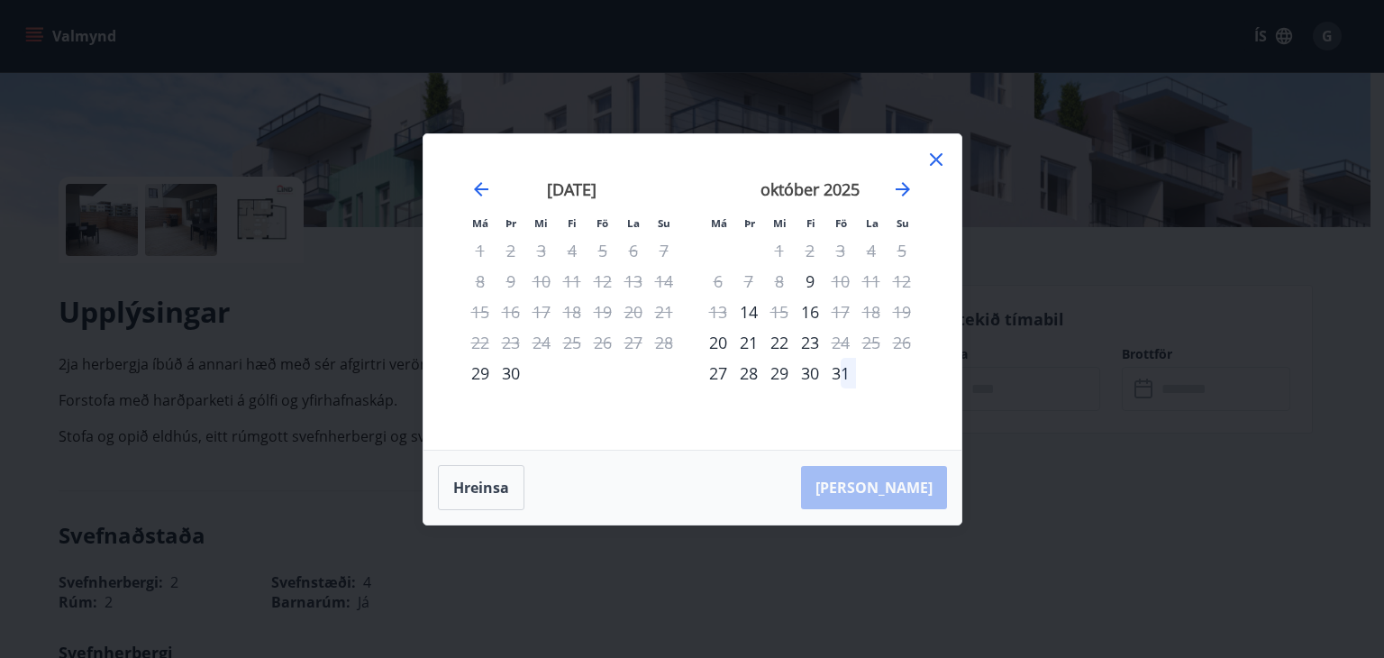
click at [941, 163] on icon at bounding box center [936, 159] width 13 height 13
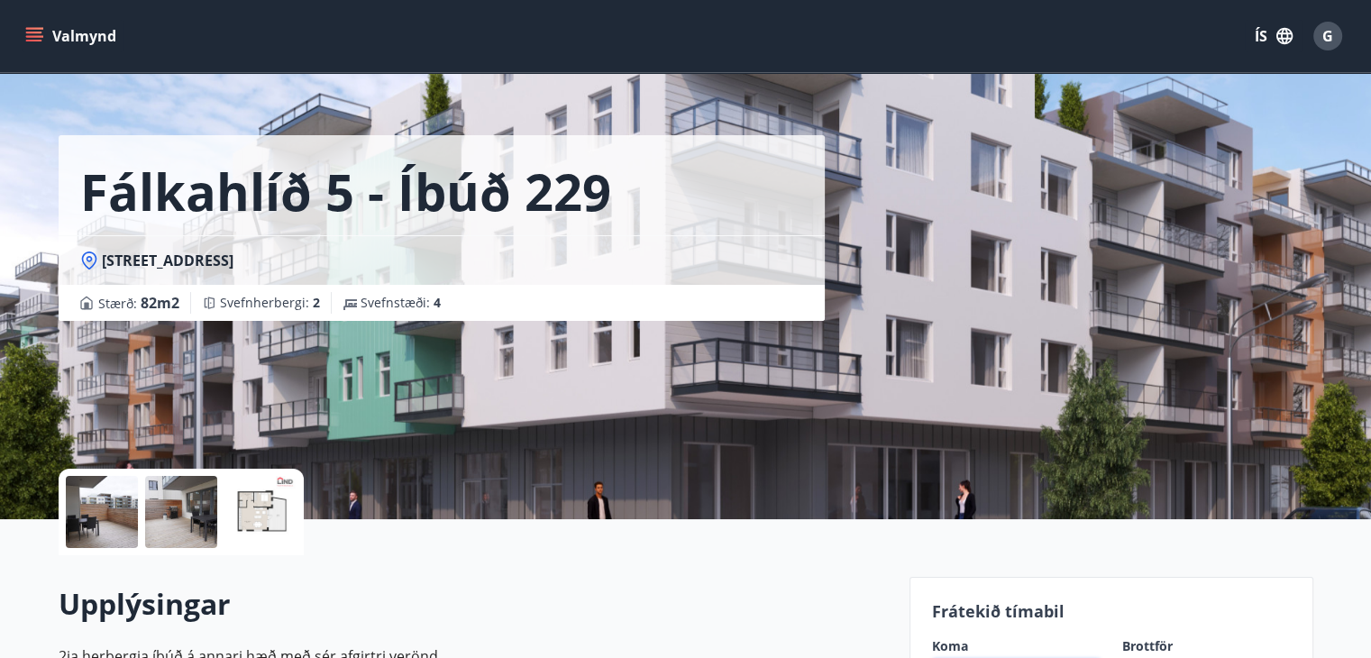
scroll to position [0, 0]
